Goal: Information Seeking & Learning: Find specific fact

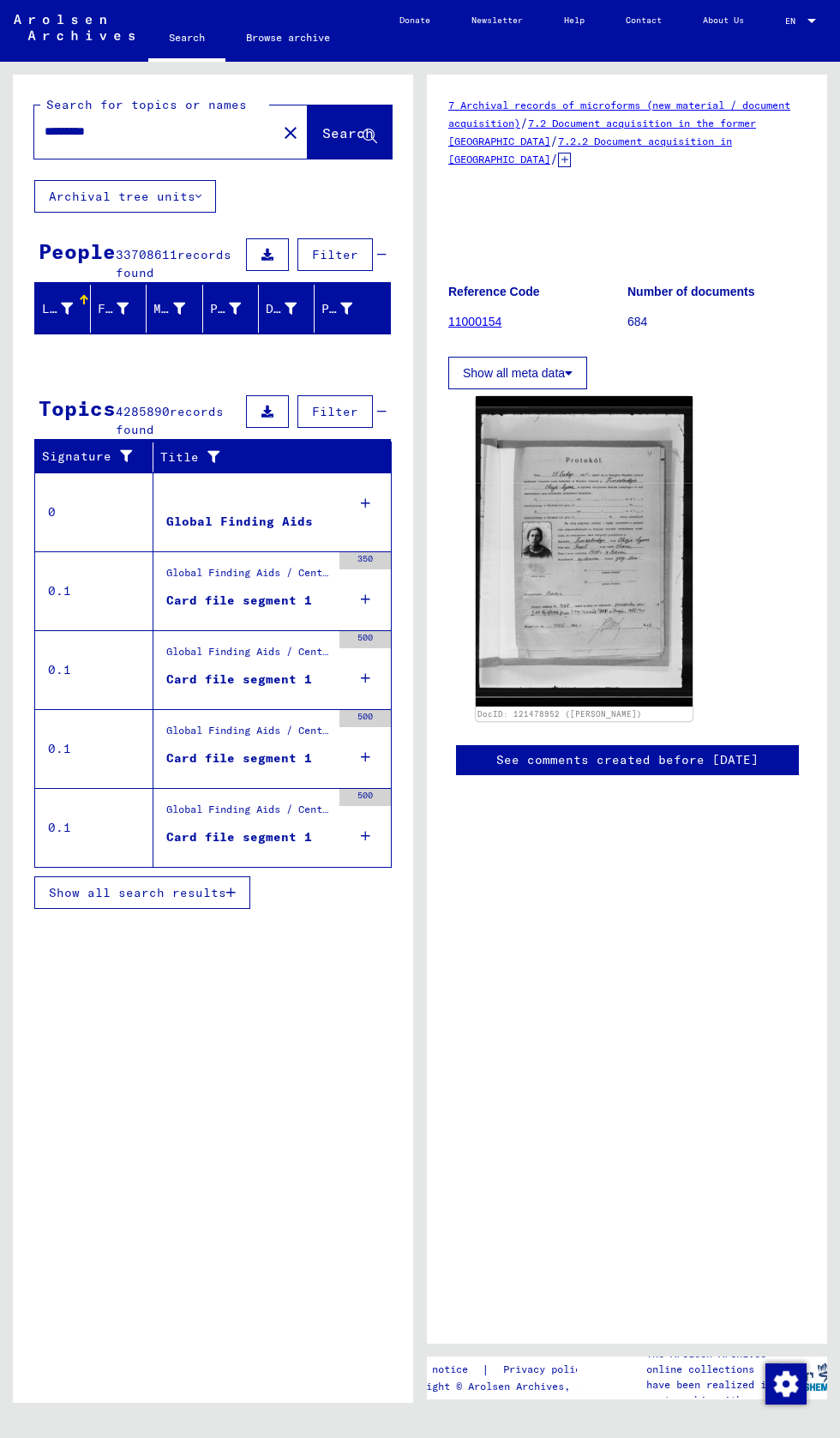
click at [229, 131] on input "*********" at bounding box center [156, 131] width 222 height 18
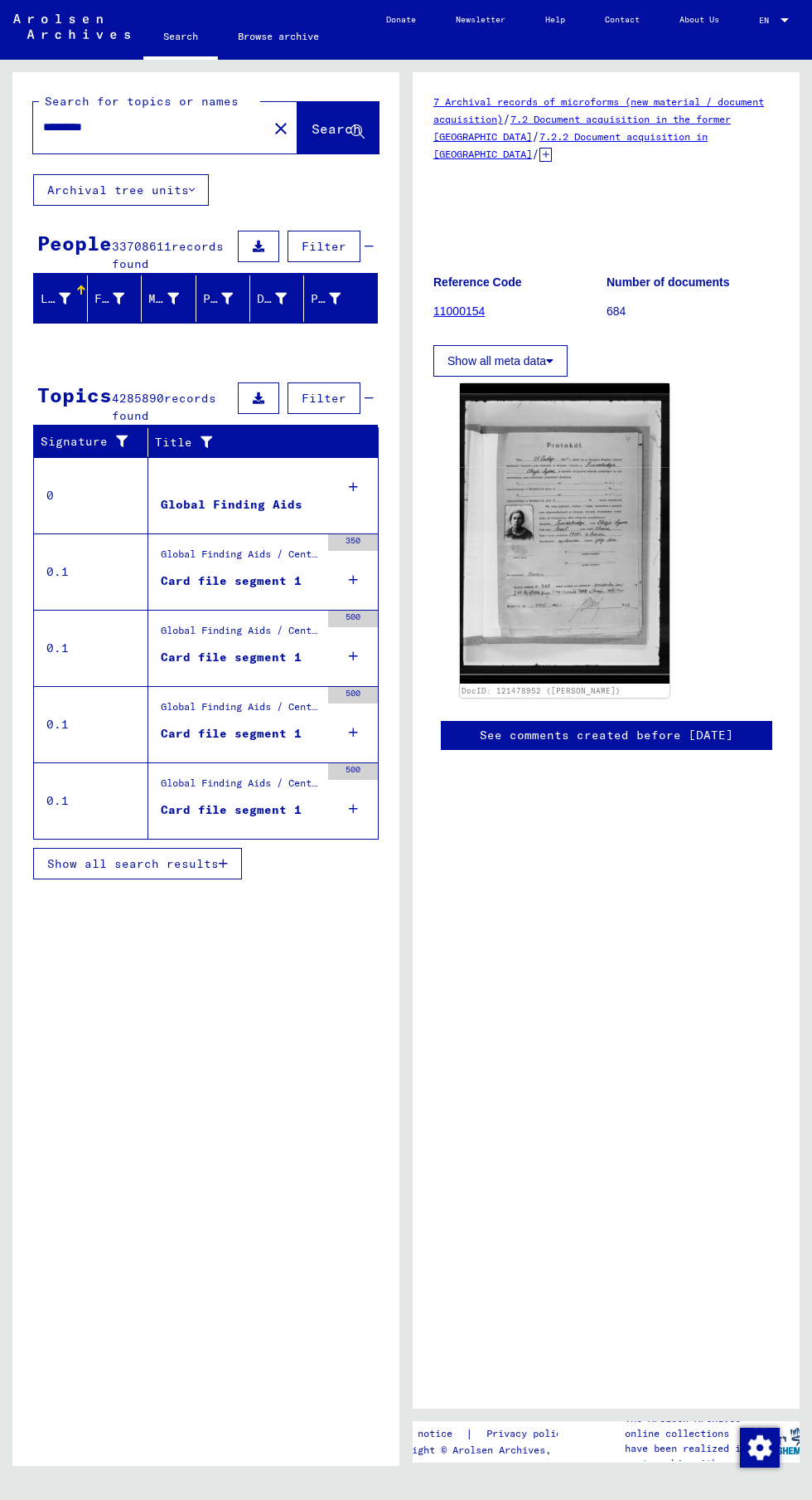
click at [182, 36] on link "Search" at bounding box center [180, 38] width 74 height 43
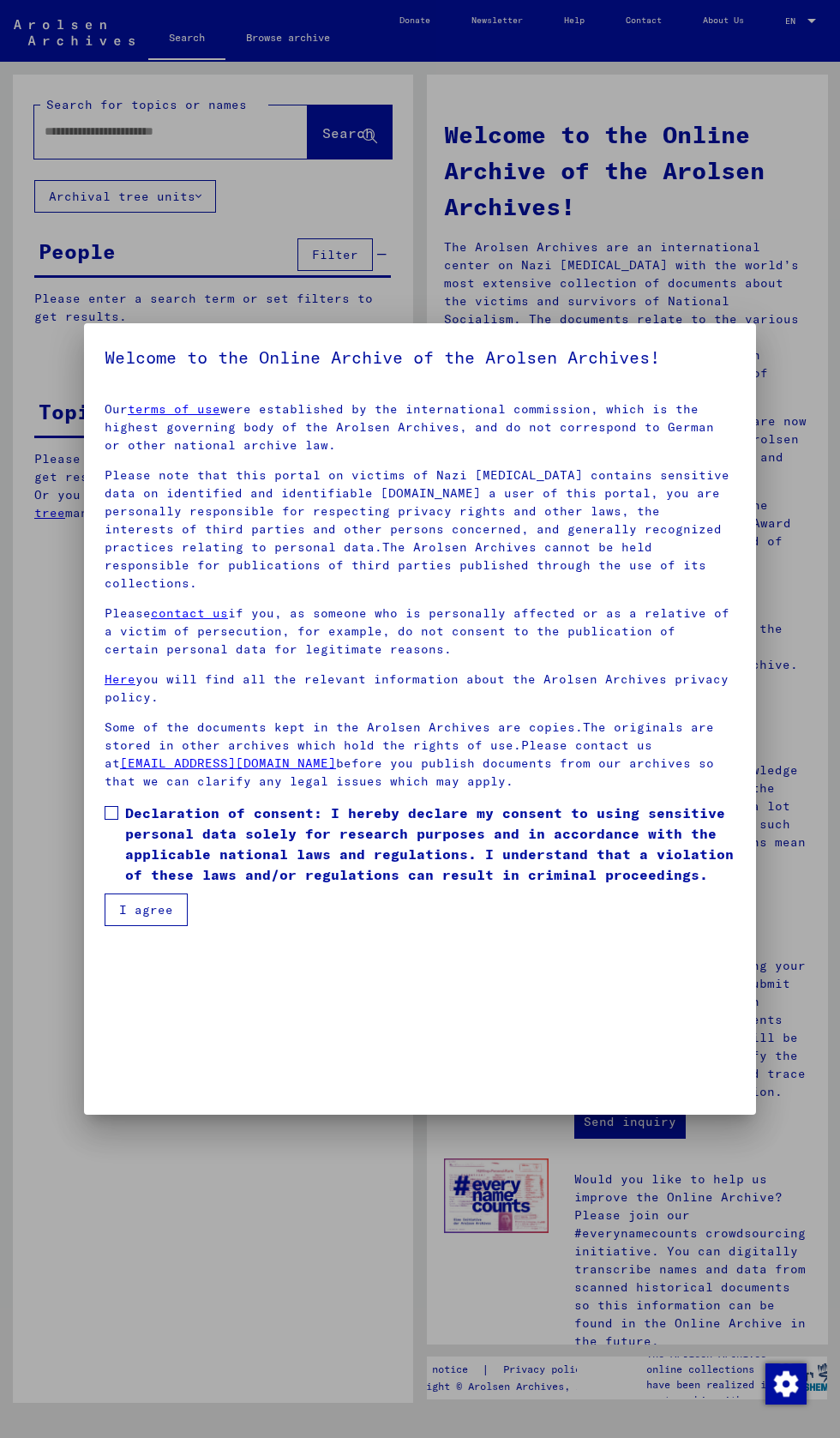
scroll to position [433, 0]
click at [114, 820] on span at bounding box center [111, 812] width 13 height 13
click at [154, 926] on button "I agree" at bounding box center [146, 910] width 84 height 32
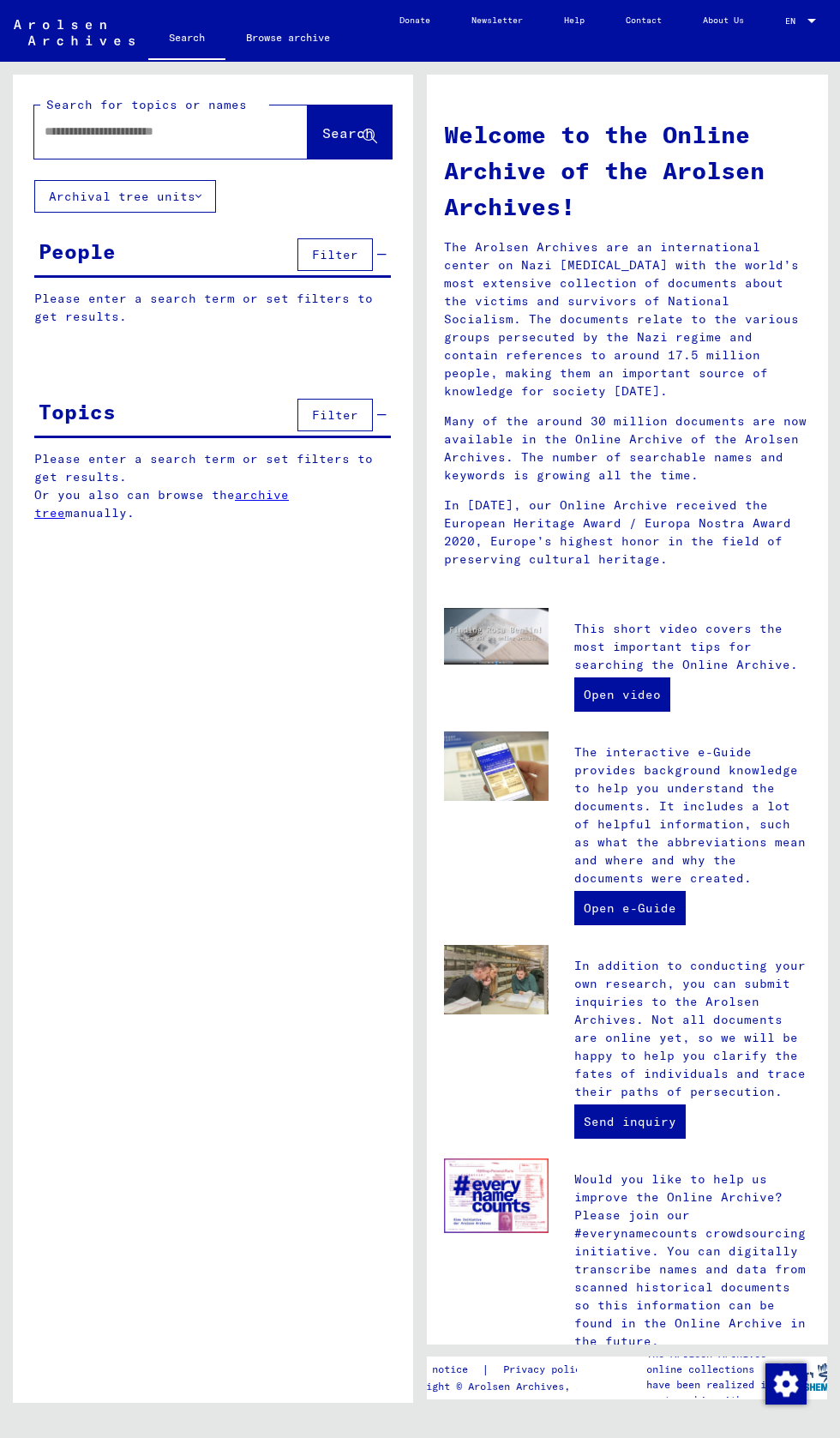
click at [213, 129] on input "text" at bounding box center [150, 131] width 212 height 18
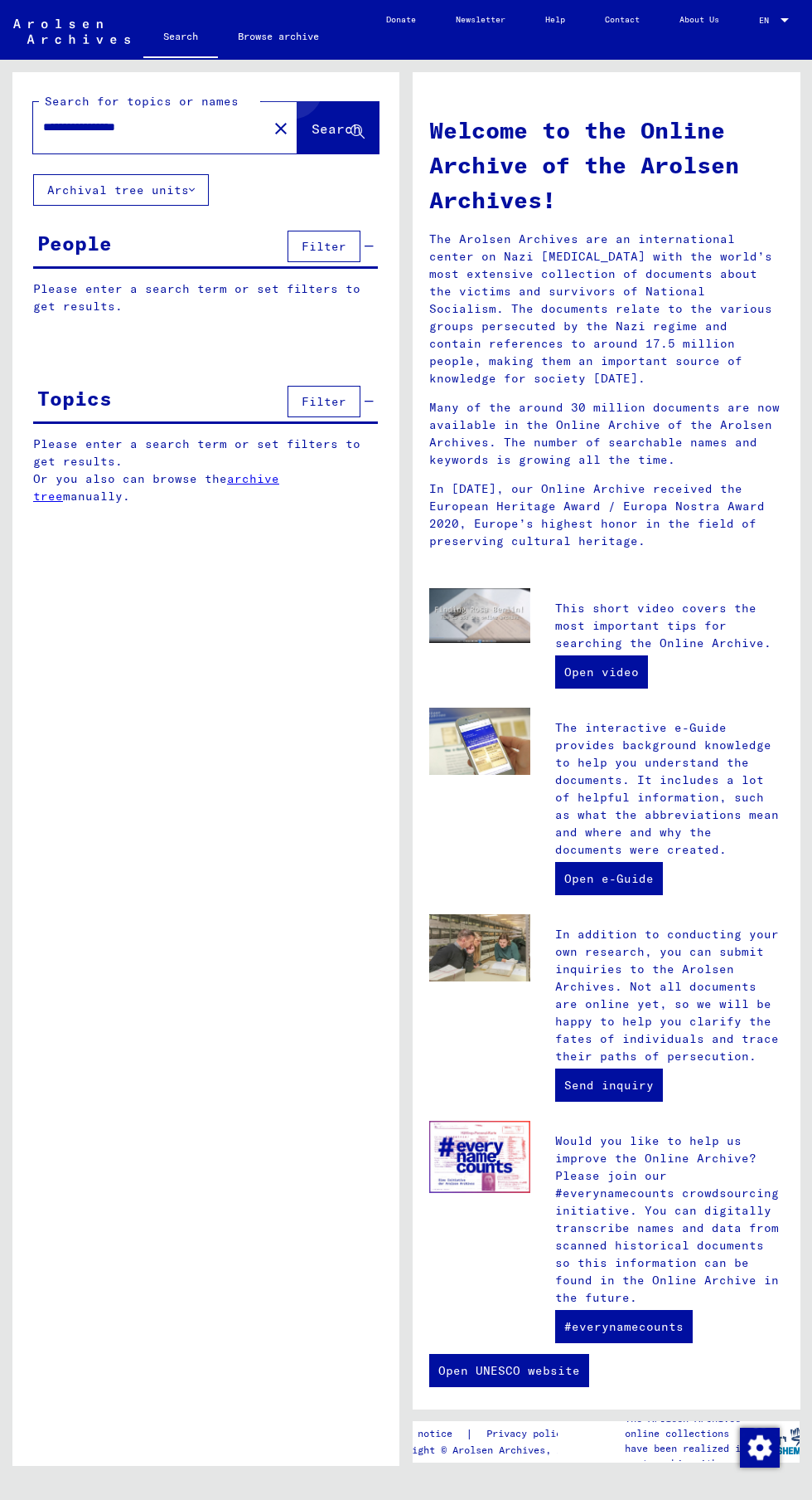
type input "**********"
click at [358, 107] on button "Search" at bounding box center [338, 128] width 82 height 51
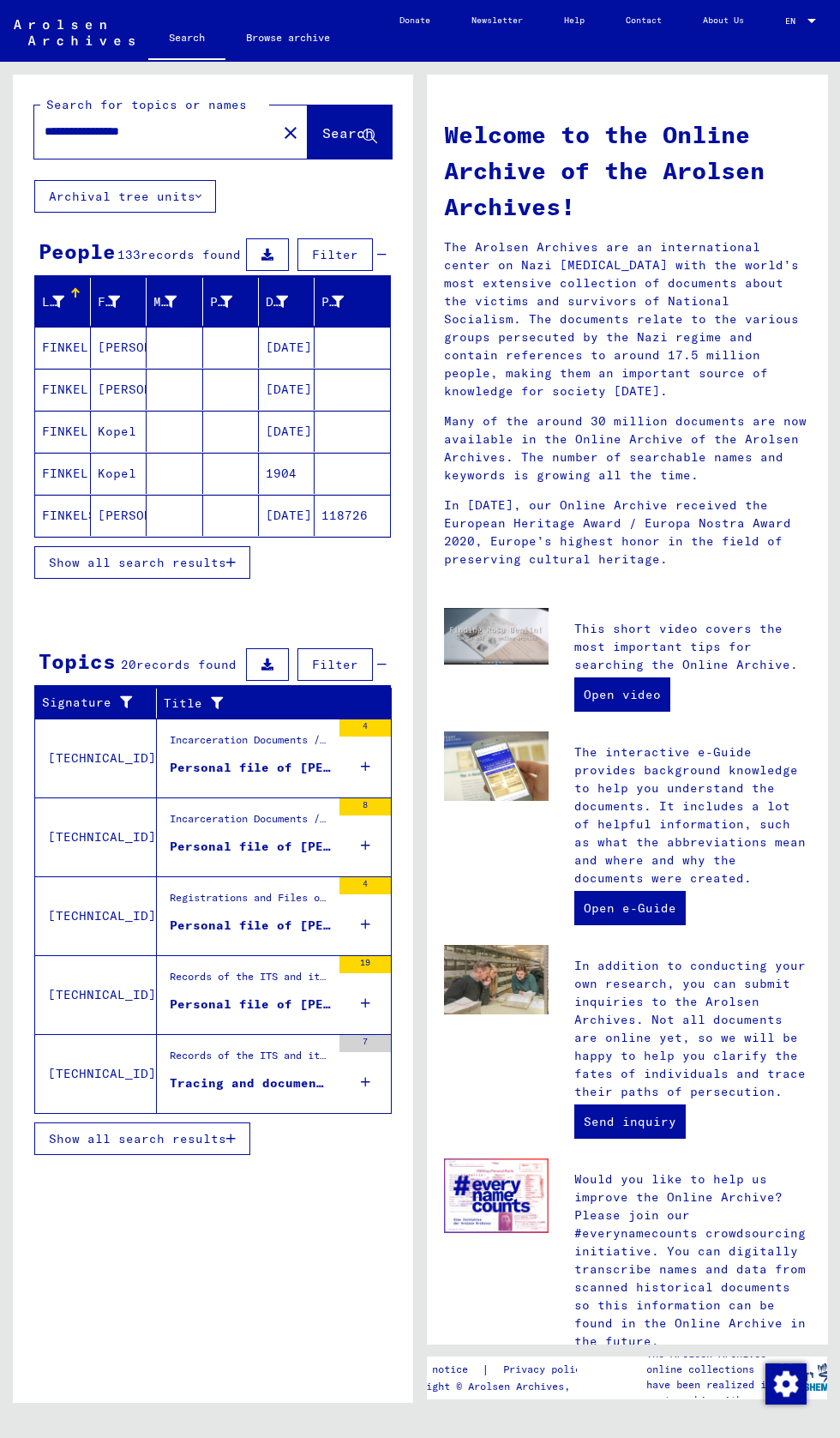
click at [285, 769] on div "Personal file of [PERSON_NAME], born on [DEMOGRAPHIC_DATA]" at bounding box center [251, 768] width 161 height 18
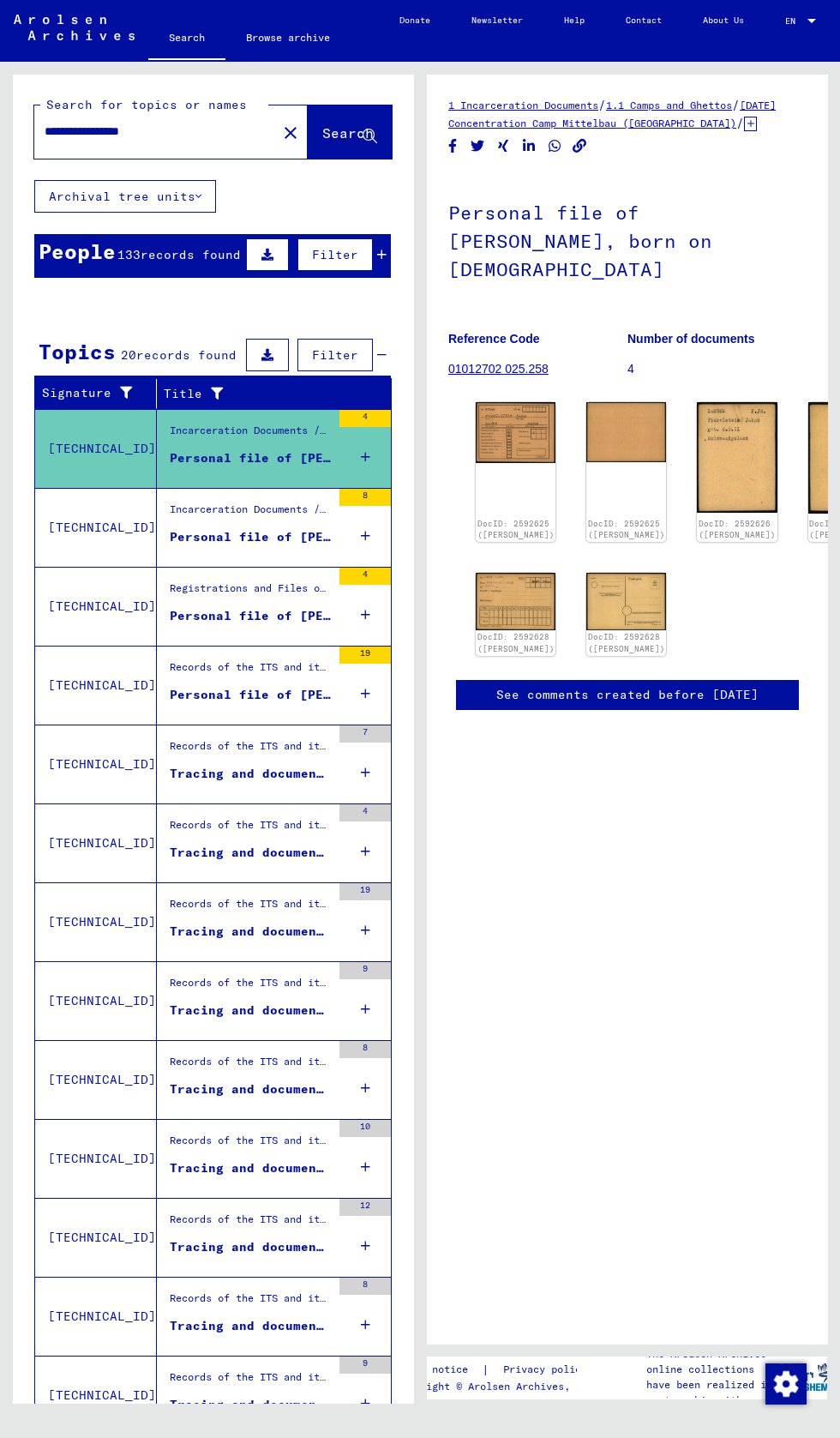
click at [267, 539] on div "Personal file of [PERSON_NAME], born on [DEMOGRAPHIC_DATA]" at bounding box center [251, 537] width 161 height 18
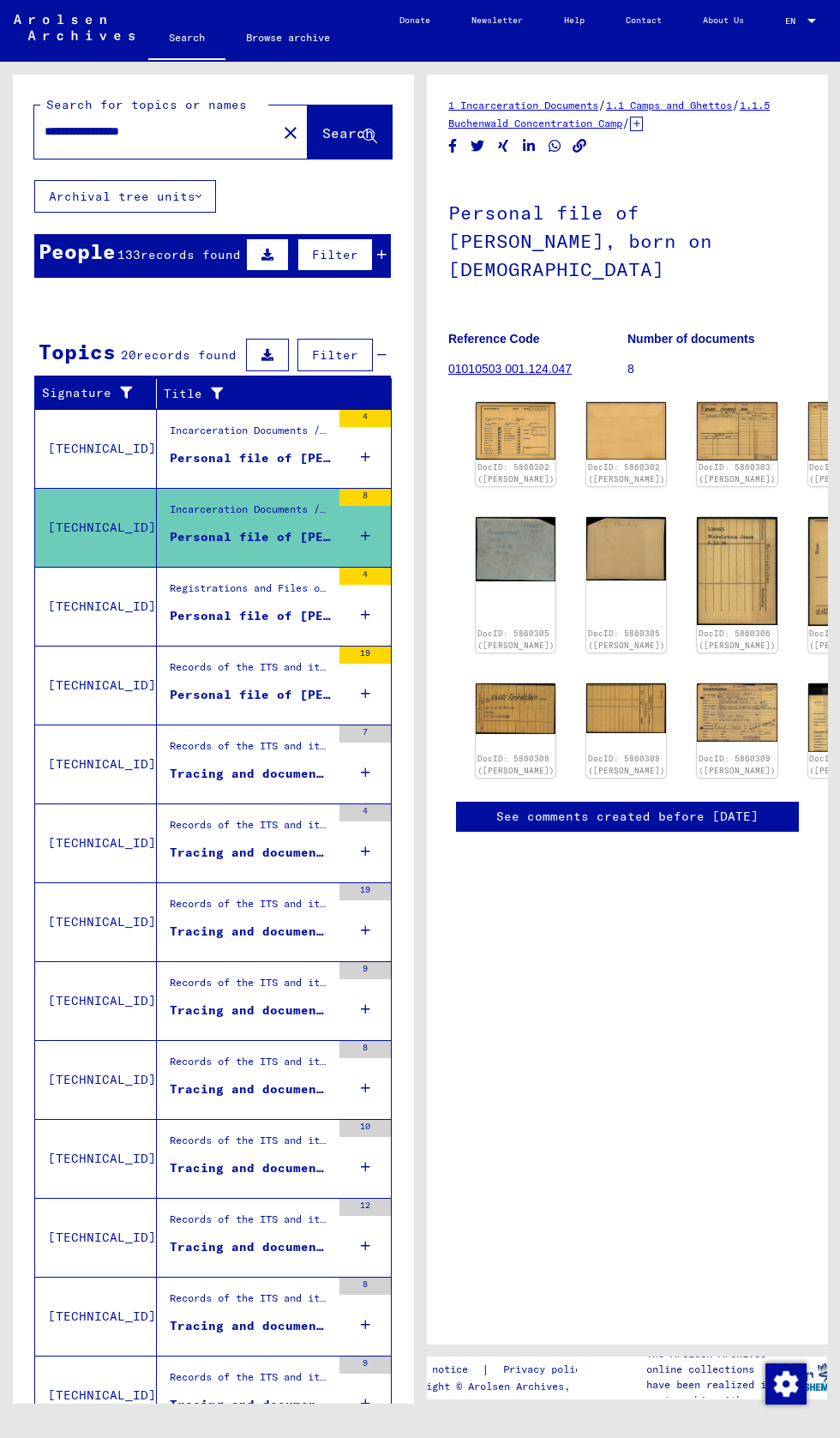
click at [343, 620] on div "4" at bounding box center [365, 606] width 51 height 77
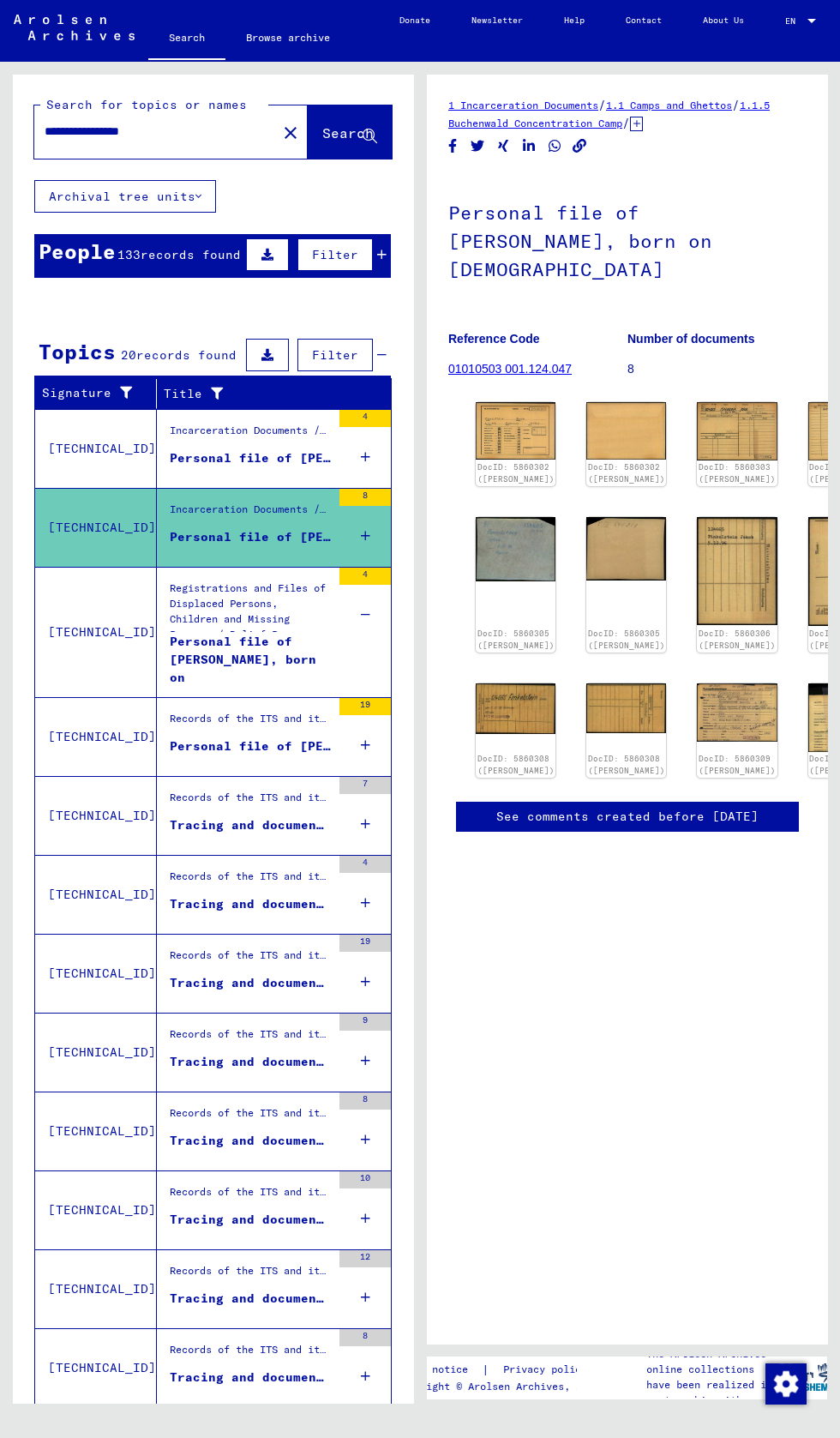
click at [307, 633] on div "Personal file of [PERSON_NAME], born on [DEMOGRAPHIC_DATA], born in [GEOGRAPHIC…" at bounding box center [251, 659] width 161 height 51
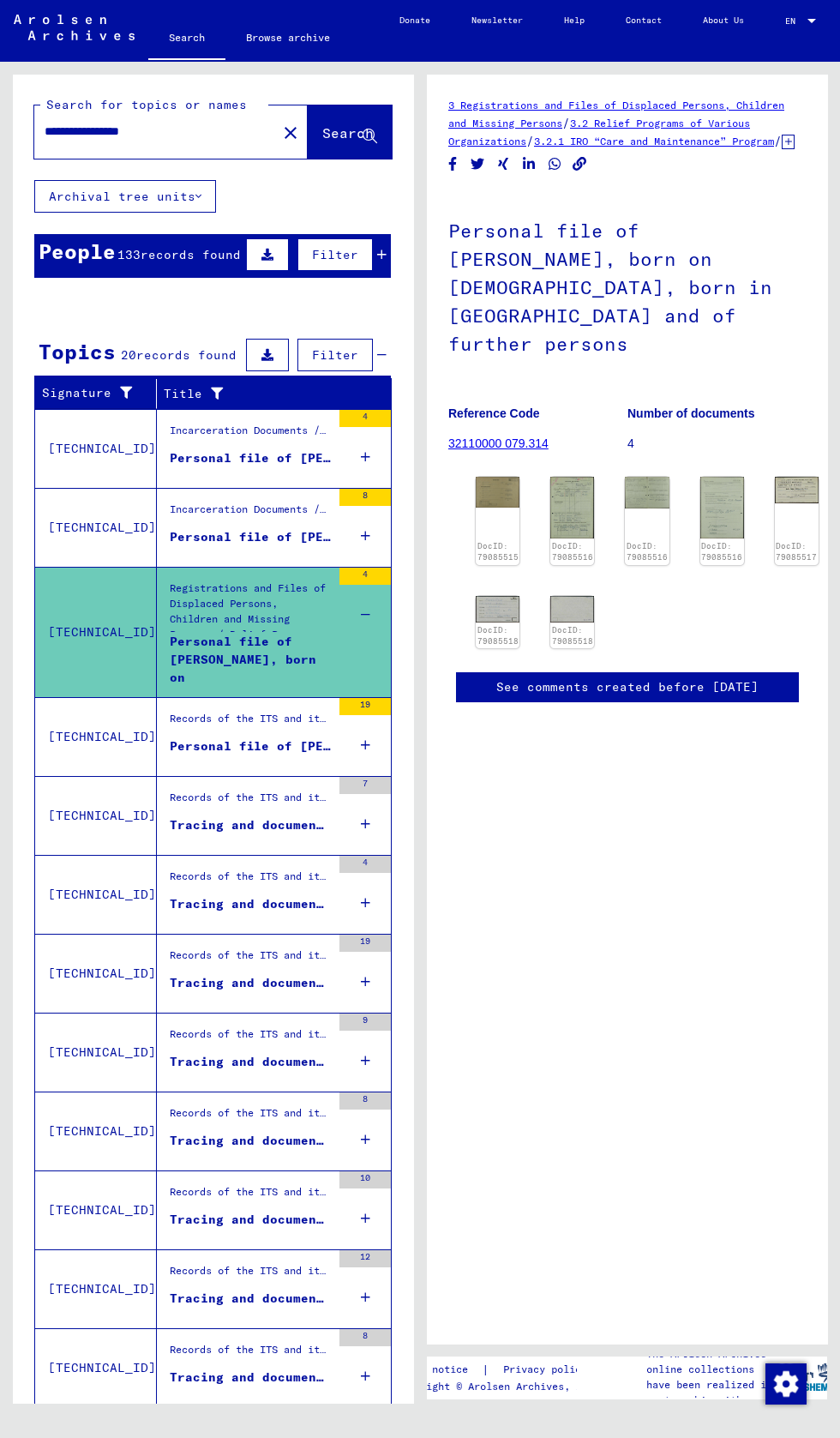
scroll to position [0, 8]
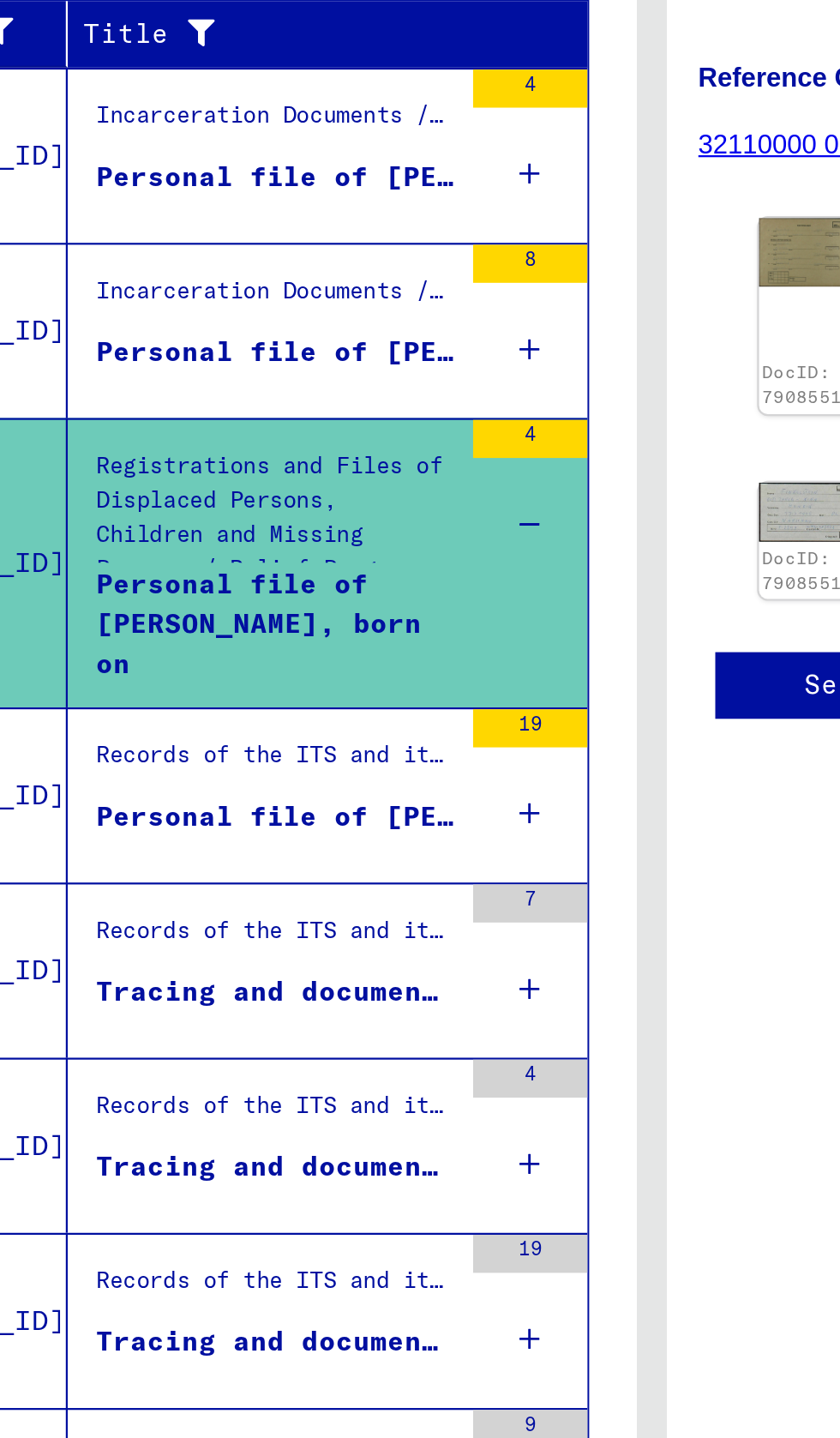
click at [212, 732] on div "Records of the ITS and its predecessors / Inquiry processing / Searching for mi…" at bounding box center [251, 722] width 161 height 24
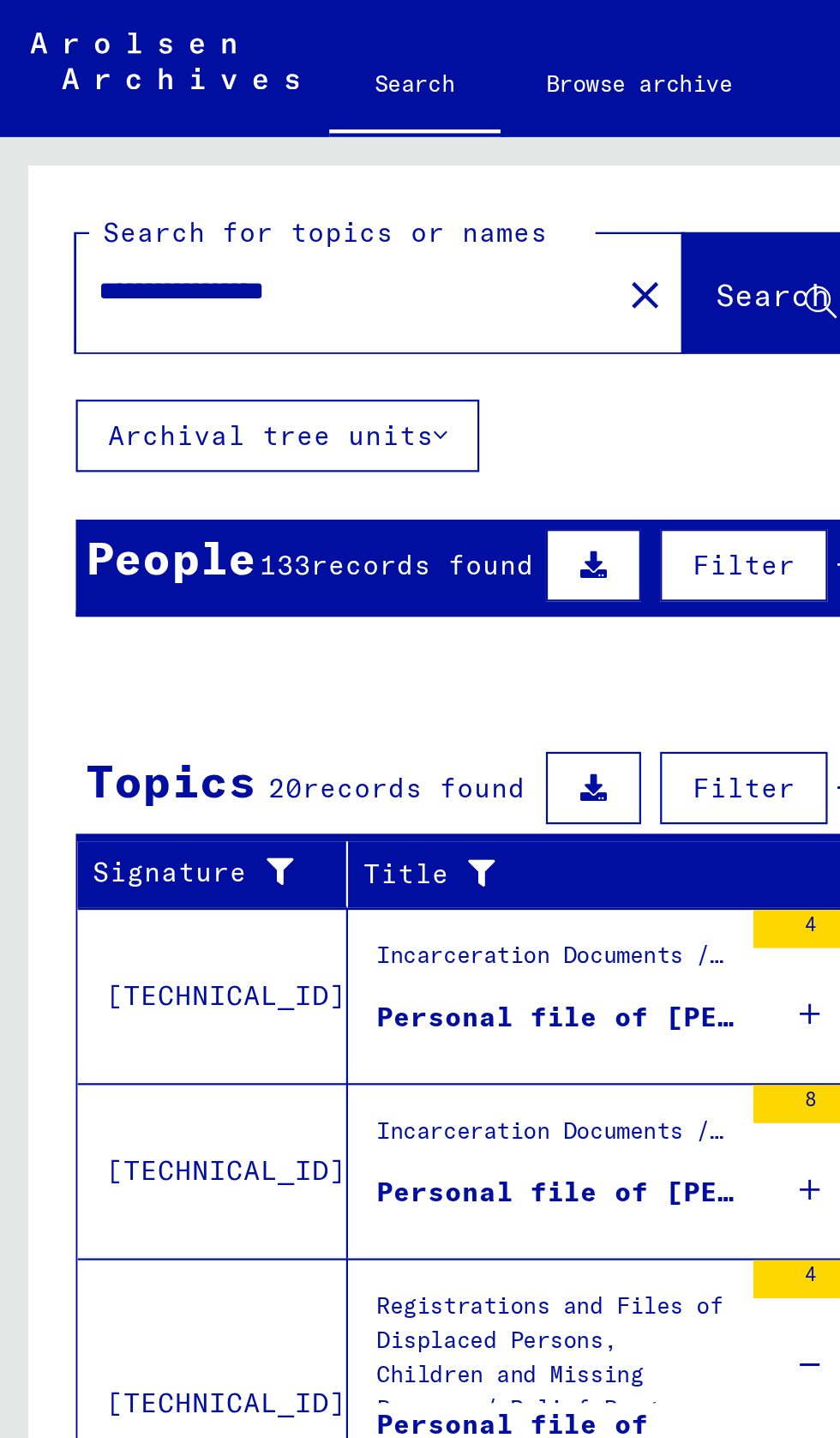
click at [72, 252] on div "People" at bounding box center [77, 251] width 77 height 31
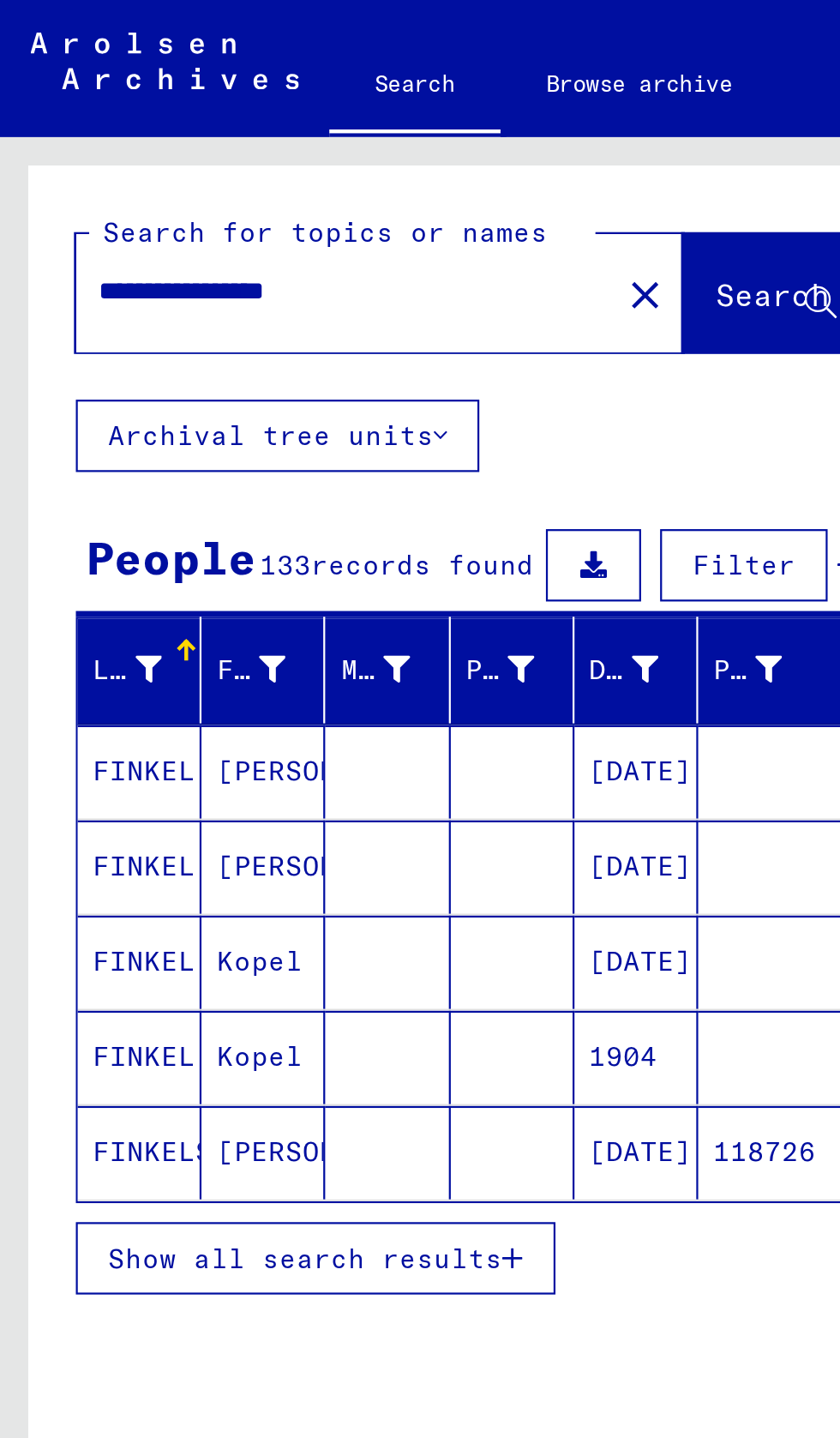
scroll to position [11, 0]
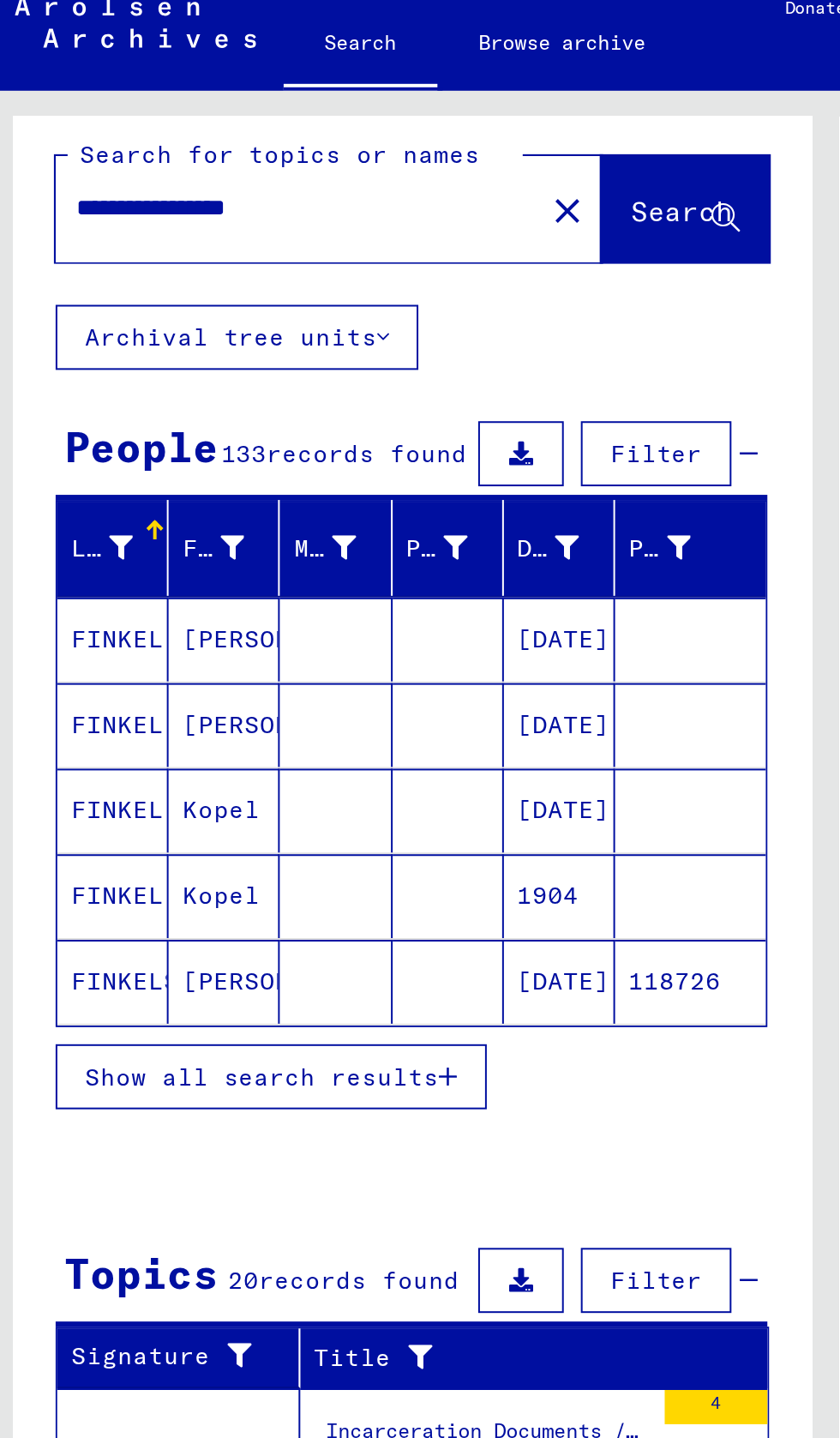
click at [213, 560] on span "Show all search results" at bounding box center [138, 555] width 177 height 15
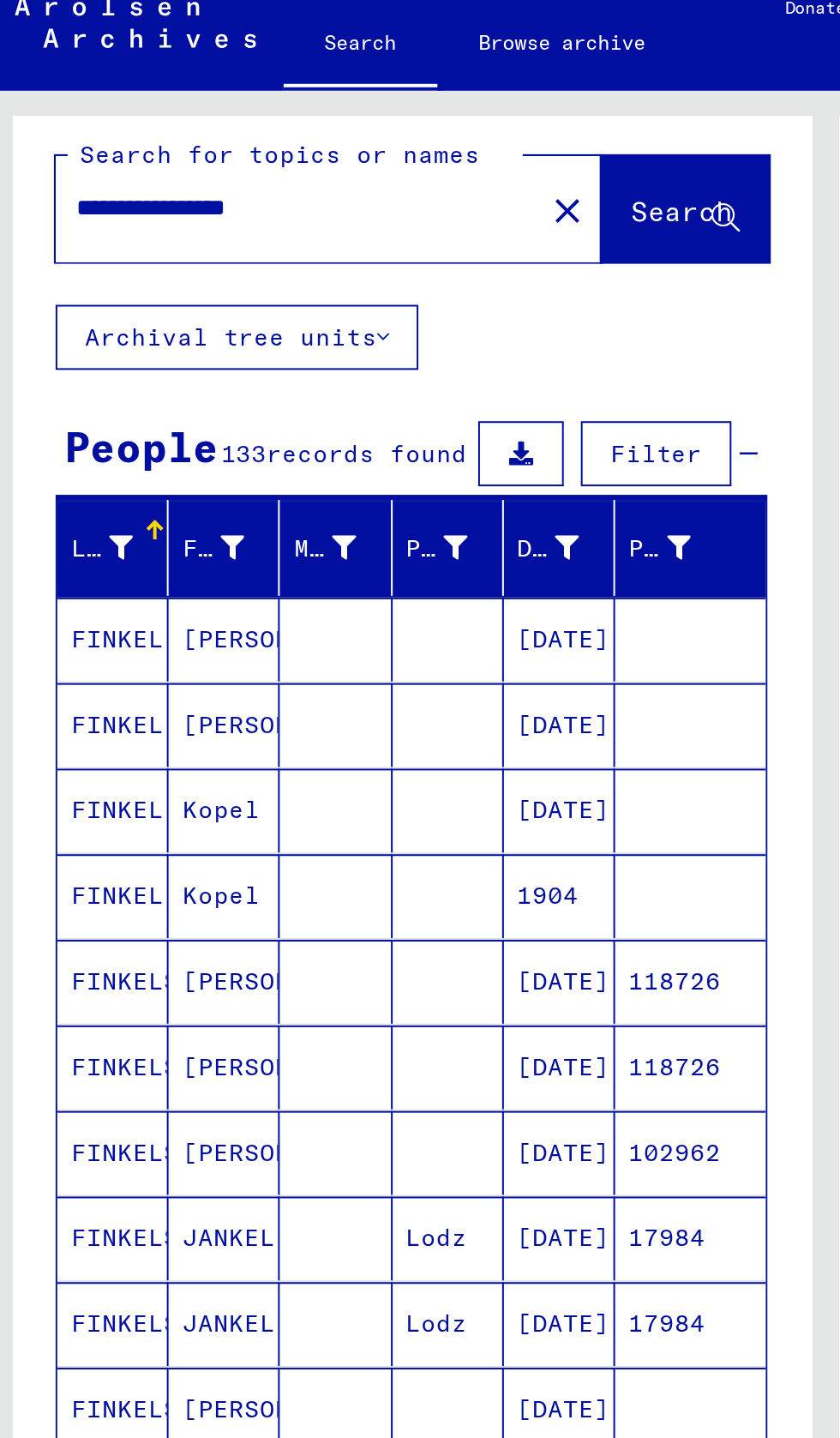
click at [348, 422] on mat-cell at bounding box center [353, 422] width 76 height 42
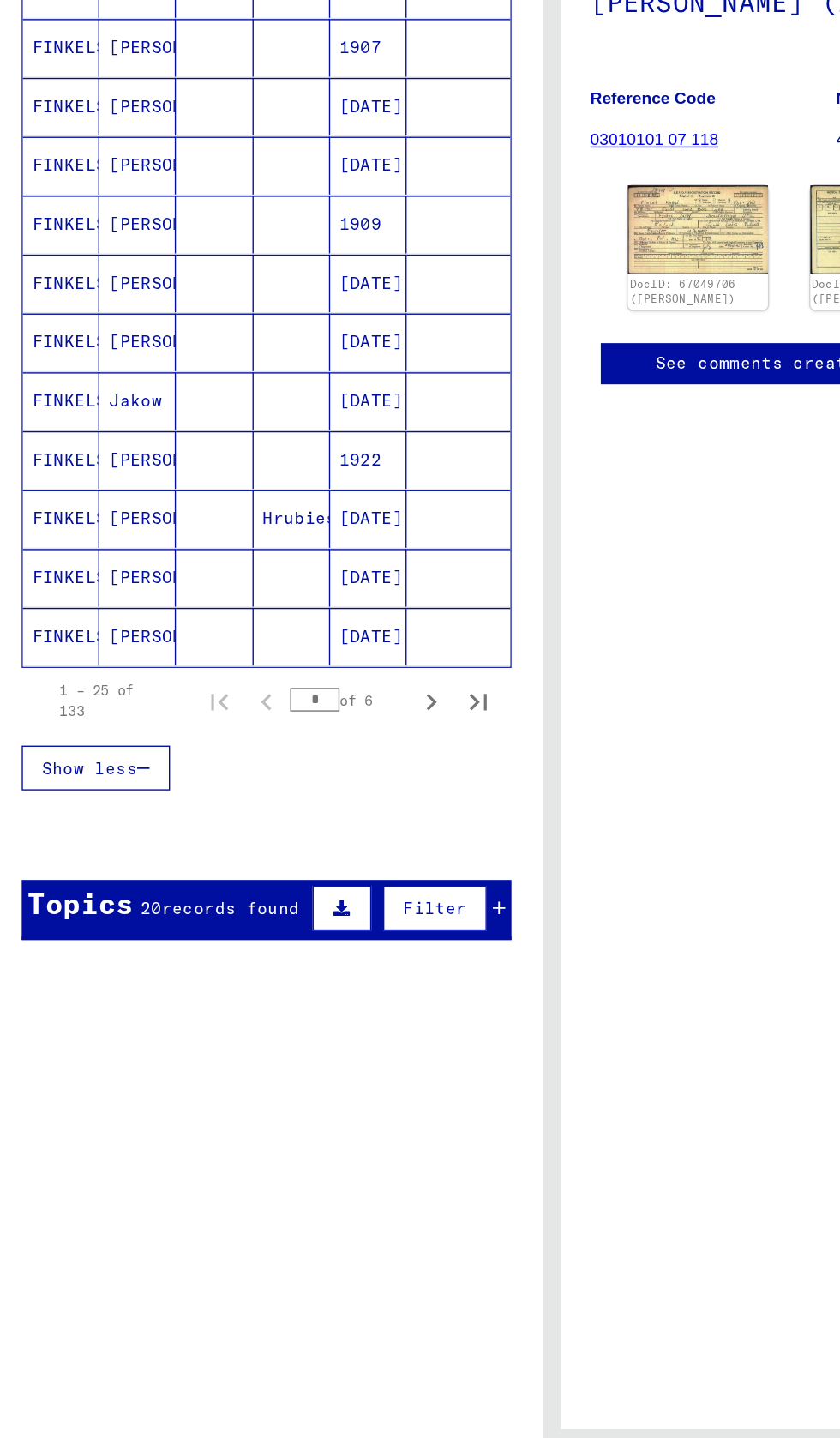
scroll to position [611, 0]
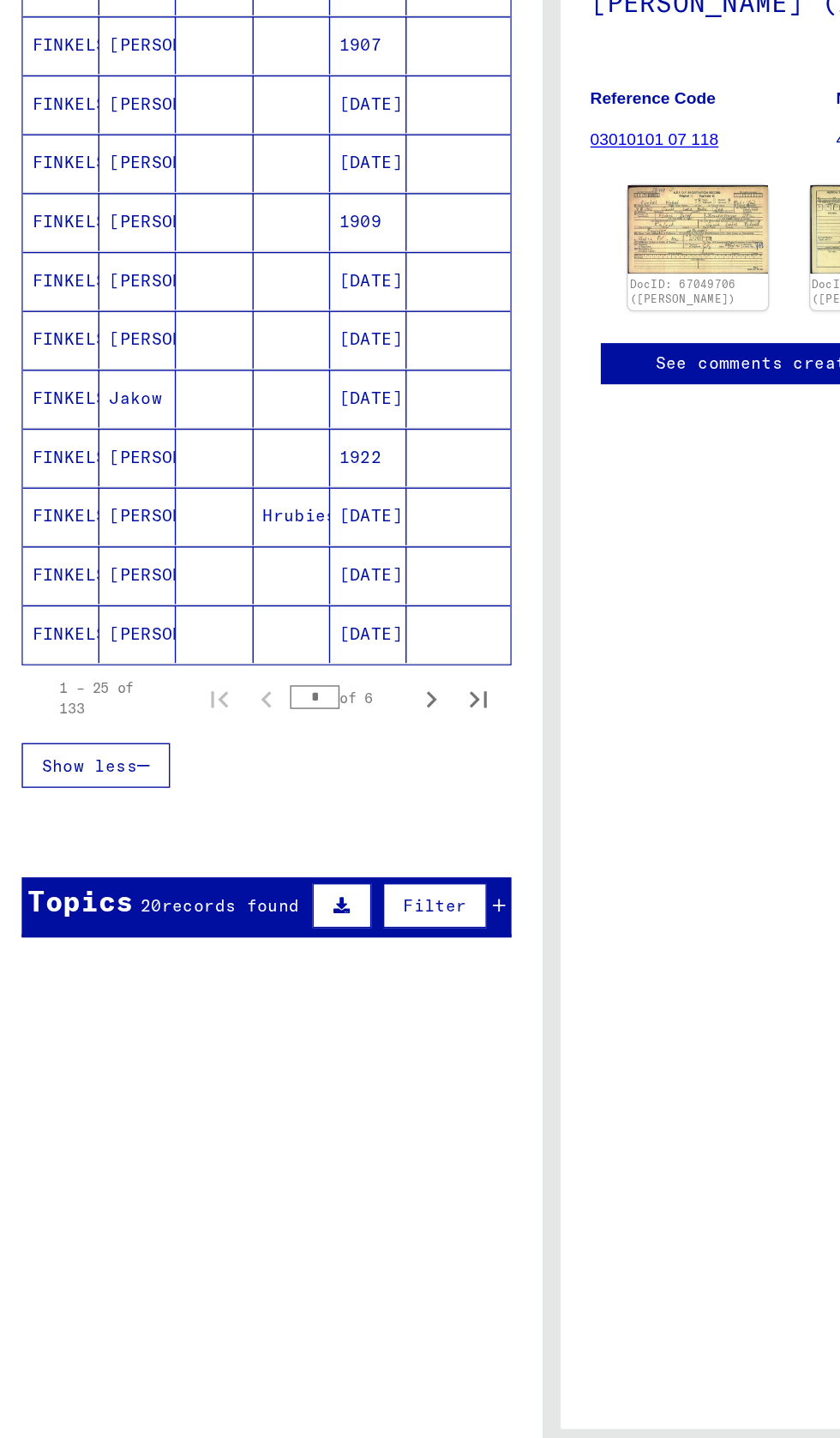
click at [199, 967] on span "records found" at bounding box center [187, 963] width 101 height 15
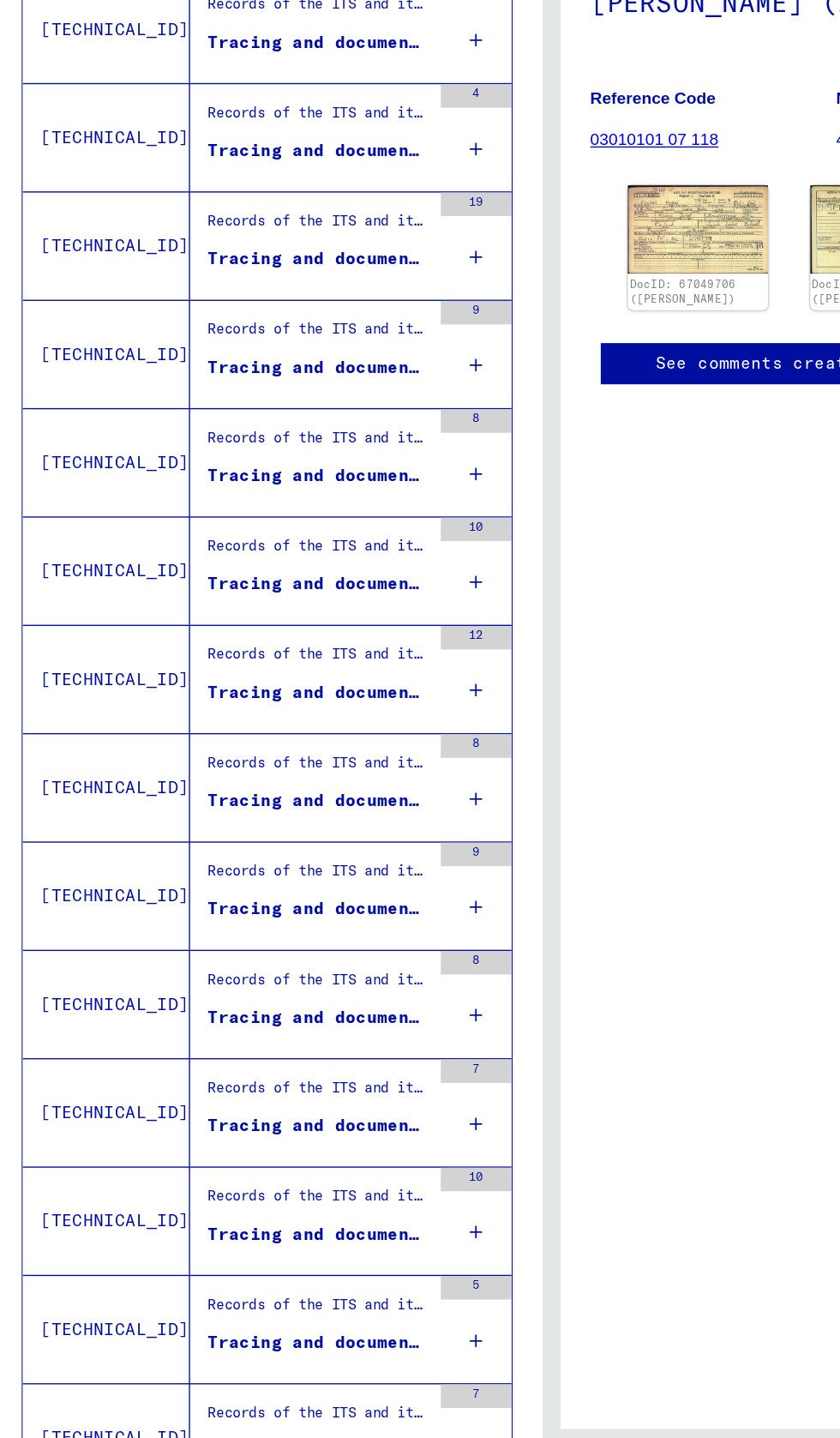
scroll to position [208, 0]
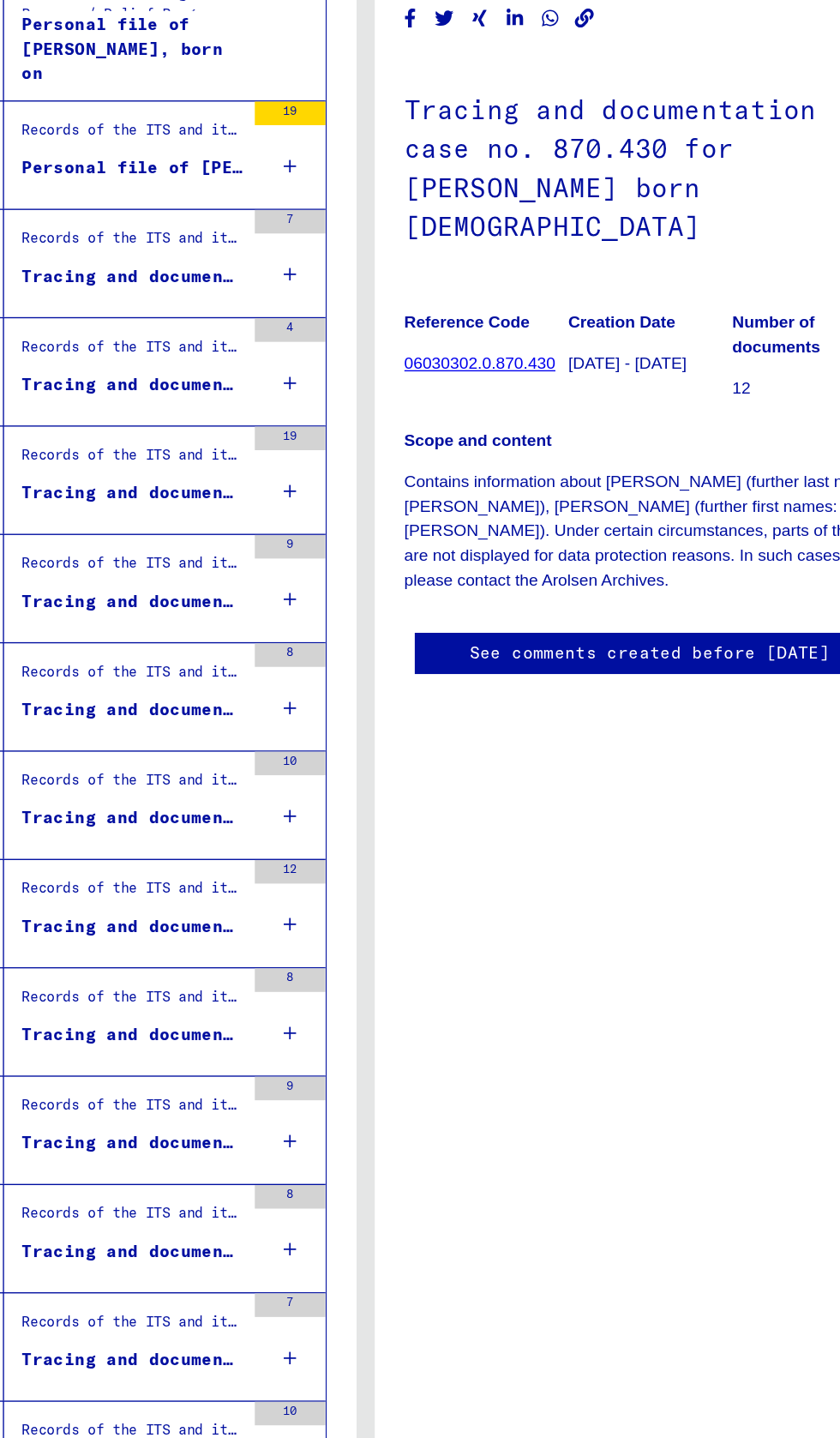
scroll to position [208, 0]
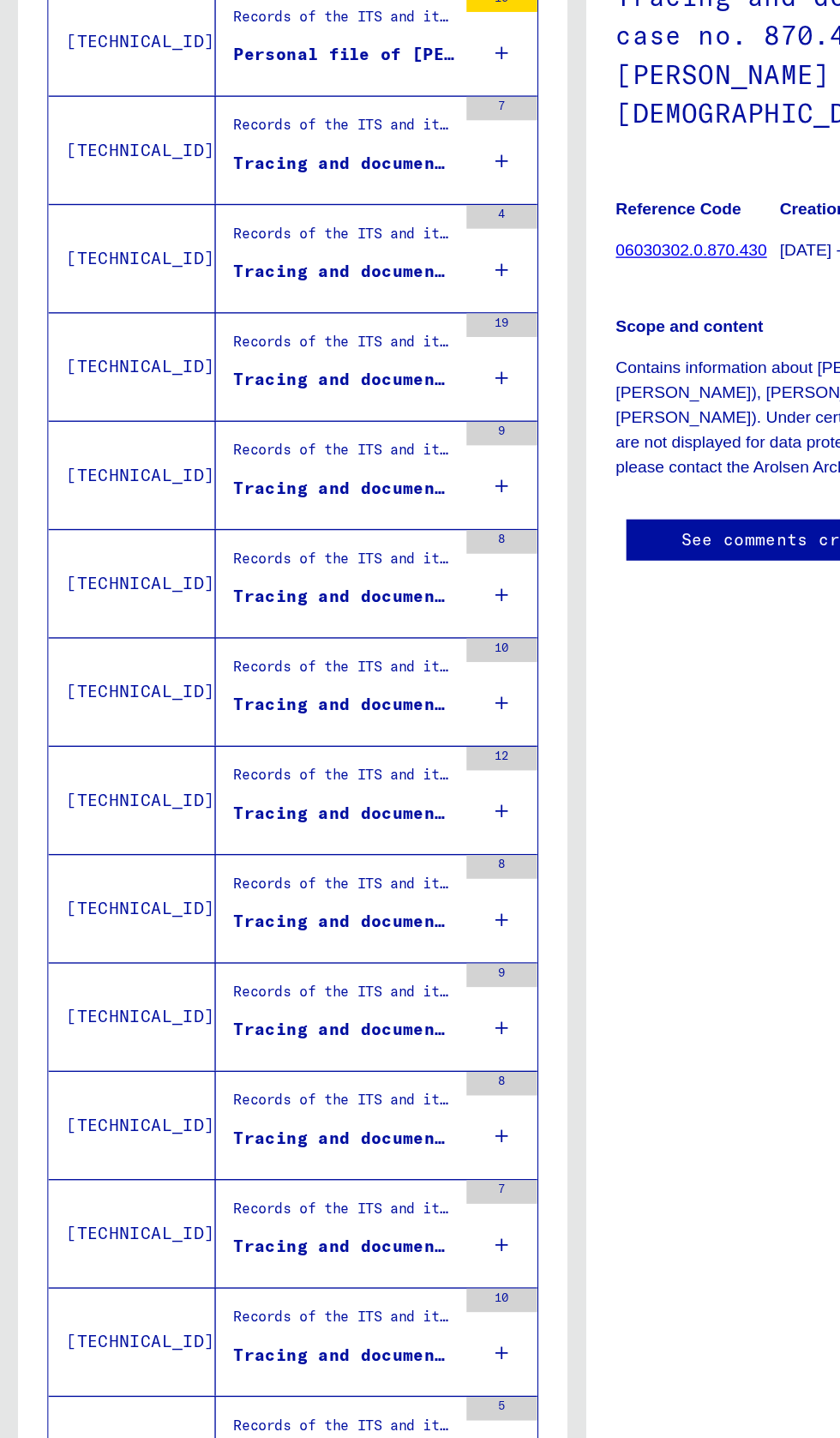
click at [316, 1403] on div "Records of the ITS and its predecessors / Inquiry processing / ITS case files a…" at bounding box center [251, 1414] width 161 height 24
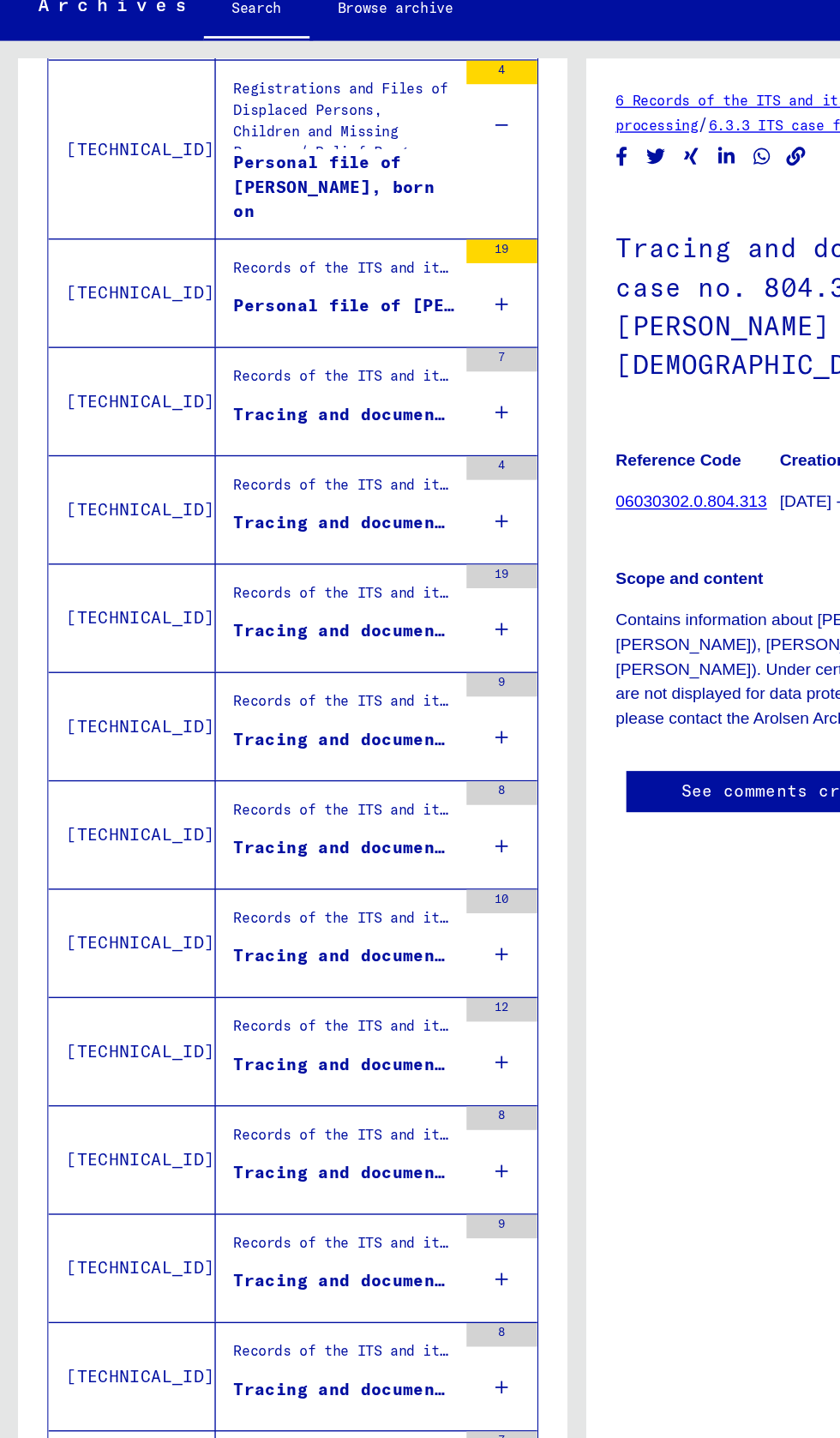
click at [292, 1351] on div "Tracing and documentation case no. 761.945 for [PERSON_NAME] born [DEMOGRAPHIC_…" at bounding box center [251, 1359] width 161 height 18
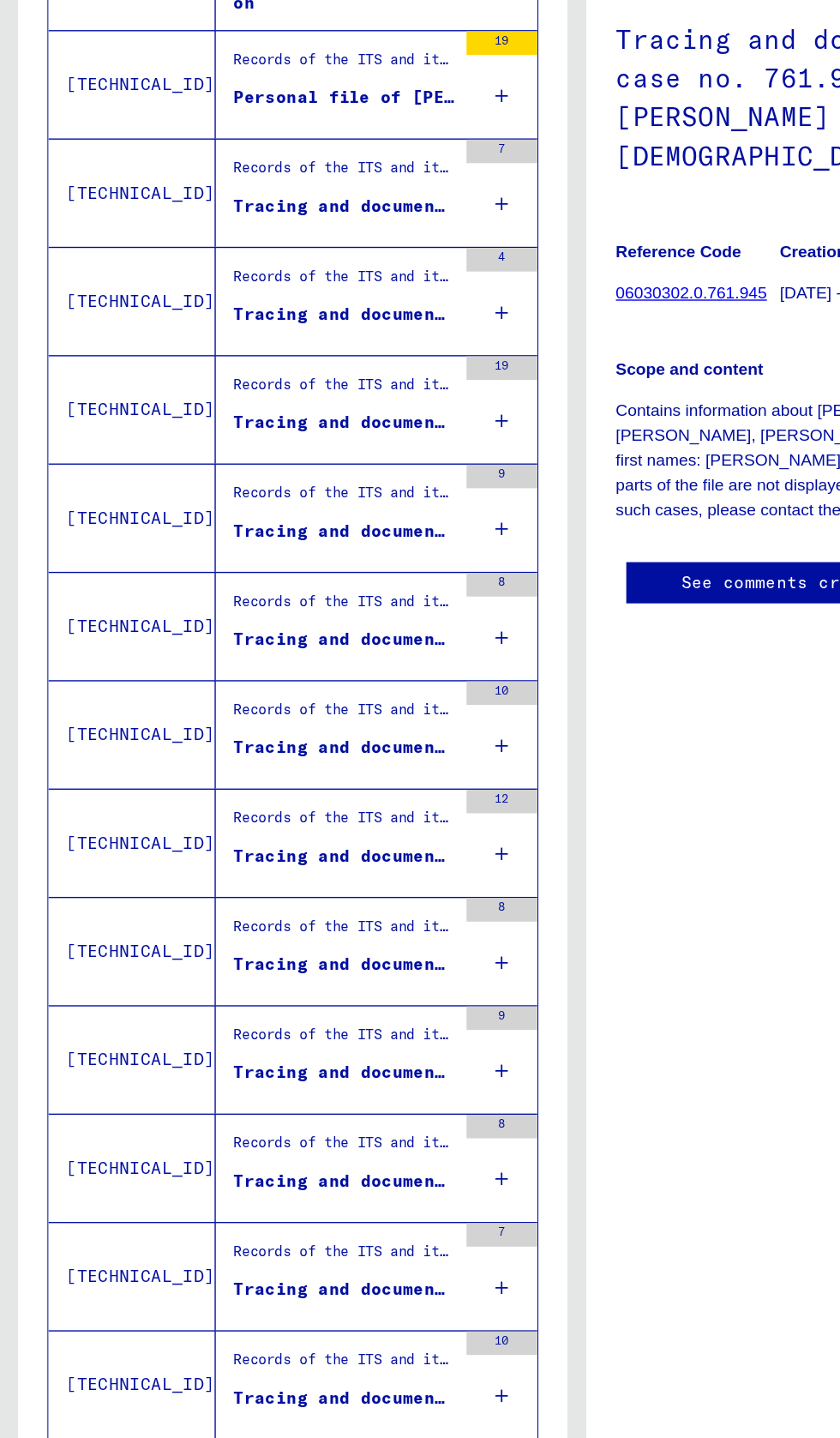
click at [308, 1245] on div "Records of the ITS and its predecessors / Inquiry processing / ITS case files a…" at bounding box center [251, 1257] width 161 height 24
